Goal: Task Accomplishment & Management: Use online tool/utility

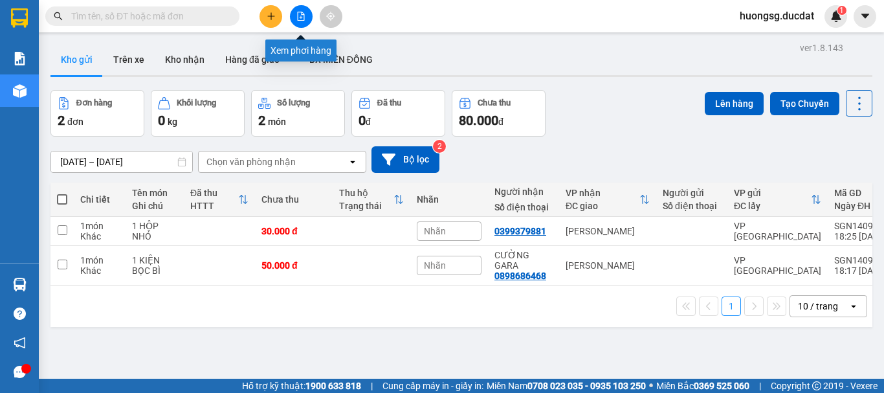
click at [301, 15] on icon "file-add" at bounding box center [300, 16] width 9 height 9
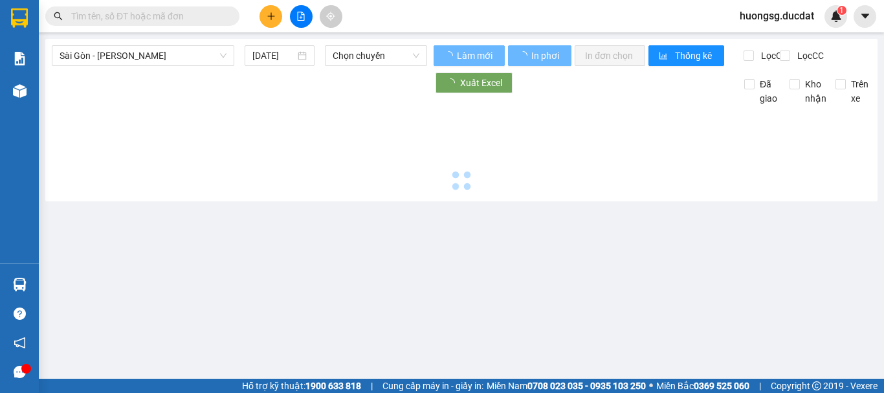
type input "[DATE]"
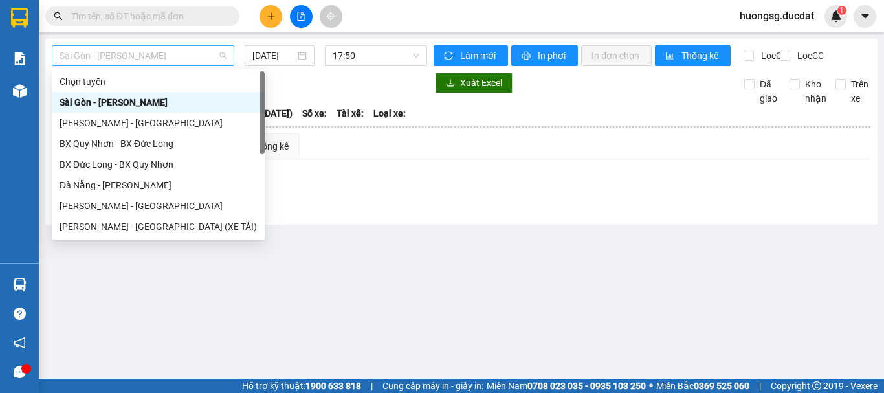
click at [120, 57] on span "Sài Gòn - [PERSON_NAME]" at bounding box center [143, 55] width 167 height 19
click at [105, 225] on div "[PERSON_NAME] - [GEOGRAPHIC_DATA] (XE TẢI)" at bounding box center [158, 226] width 197 height 14
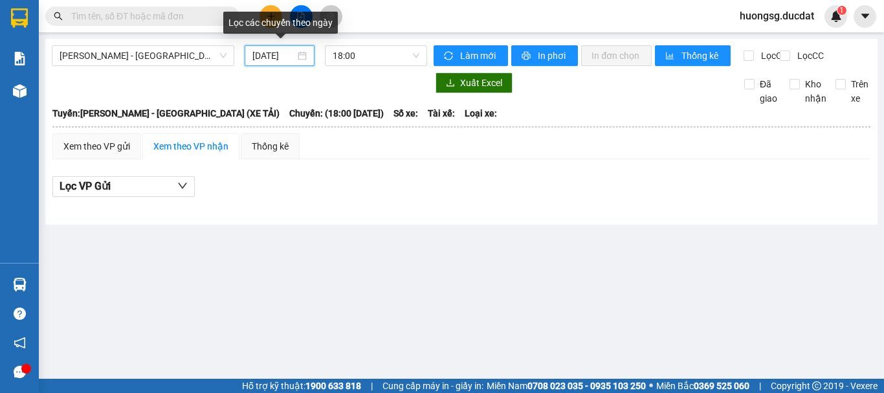
click at [278, 56] on input "[DATE]" at bounding box center [273, 56] width 43 height 14
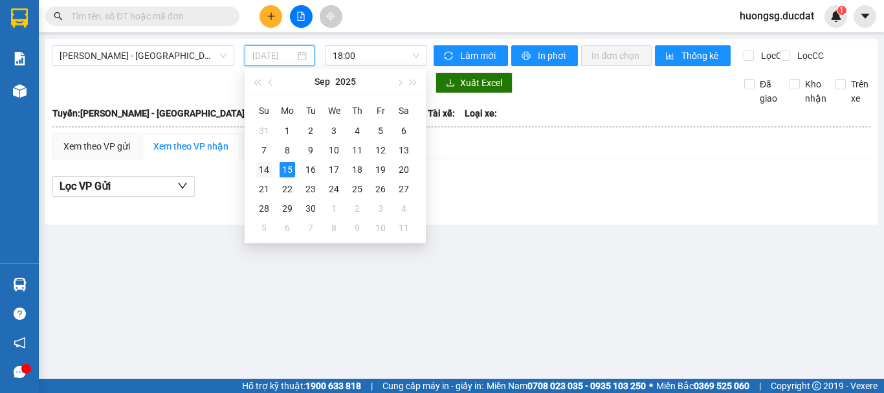
click at [267, 172] on div "14" at bounding box center [264, 170] width 16 height 16
type input "[DATE]"
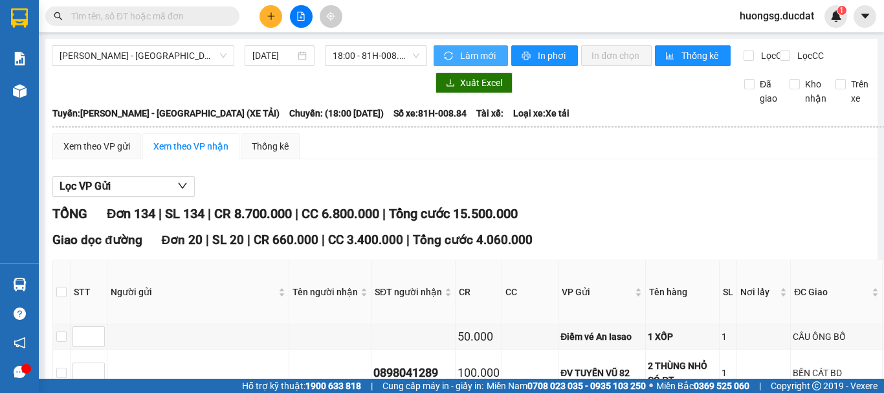
click at [472, 56] on span "Làm mới" at bounding box center [479, 56] width 38 height 14
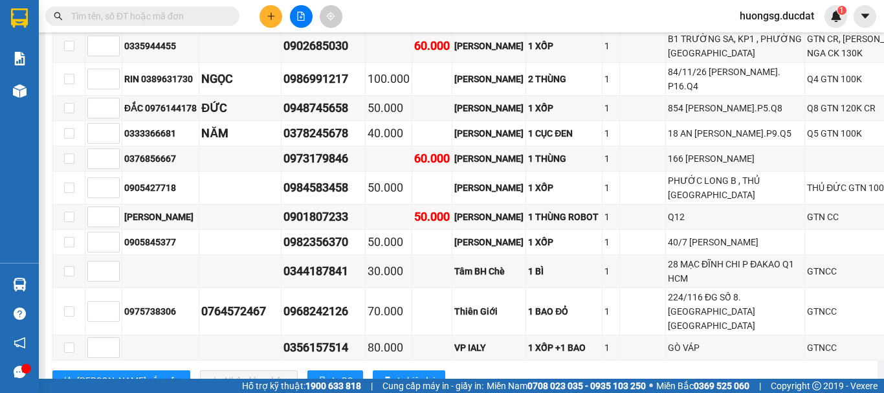
scroll to position [3949, 0]
